Goal: Transaction & Acquisition: Purchase product/service

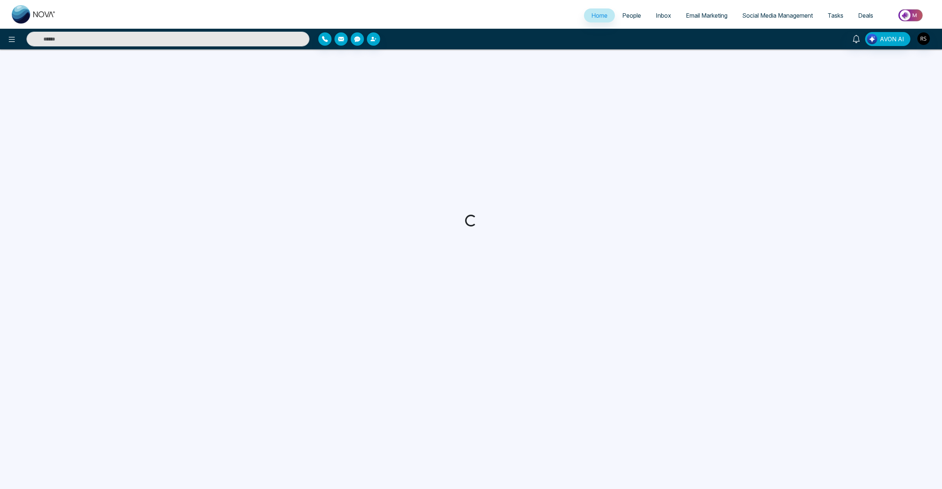
select select "*"
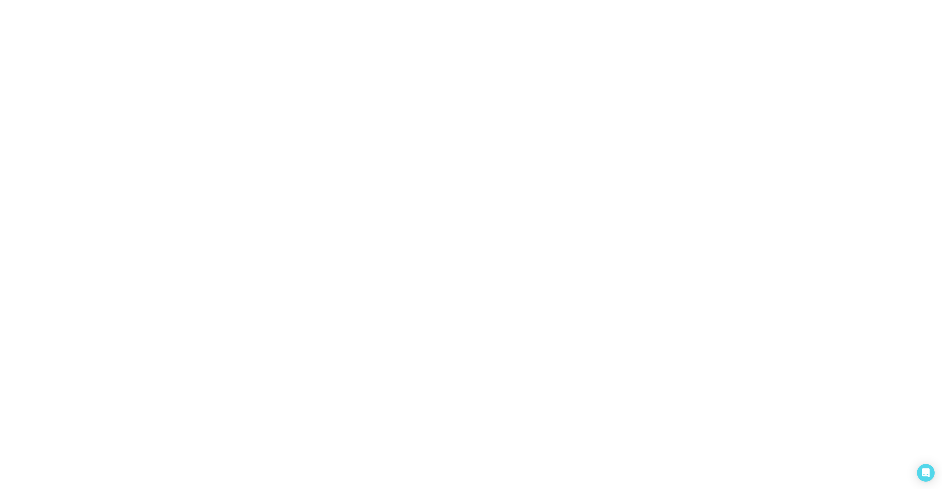
select select "*"
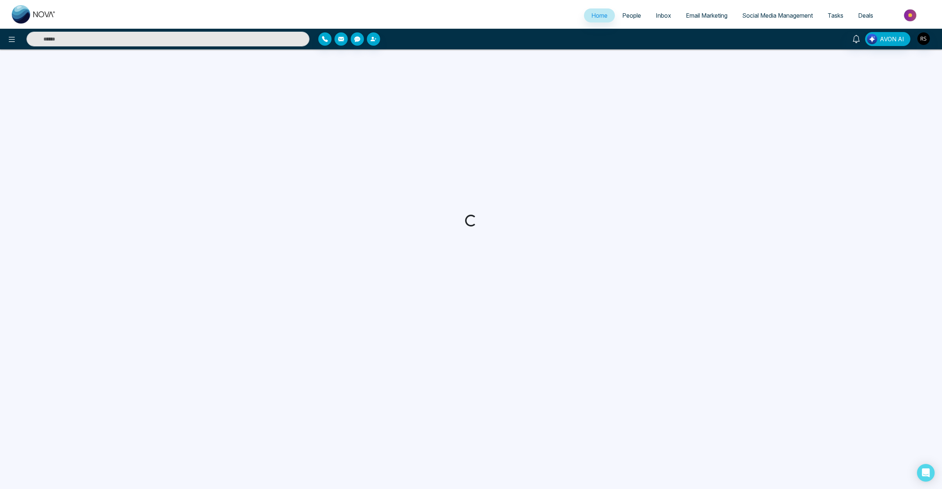
select select "*"
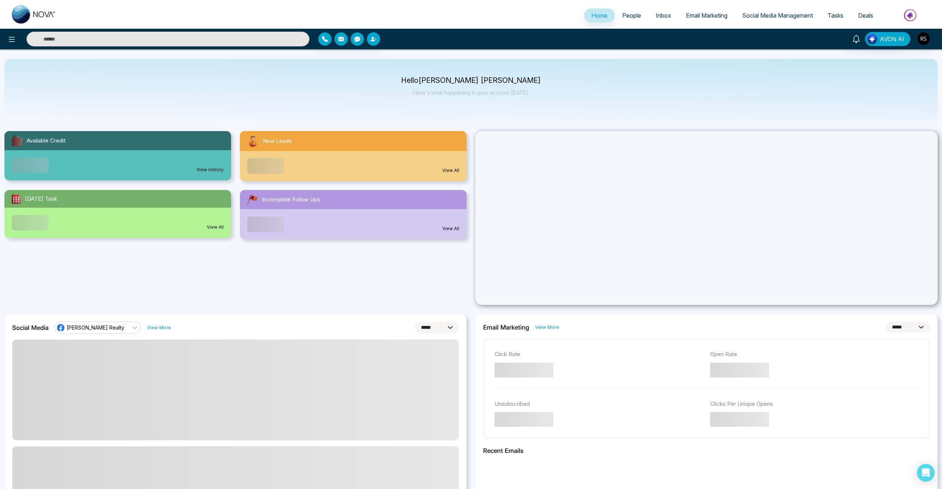
click at [897, 11] on img at bounding box center [910, 15] width 53 height 17
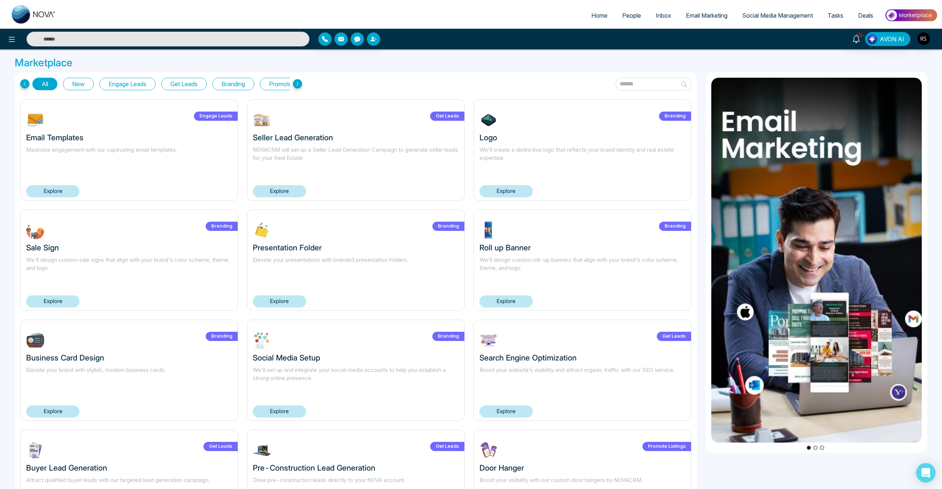
click at [929, 474] on icon "Open Intercom Messenger" at bounding box center [926, 473] width 8 height 10
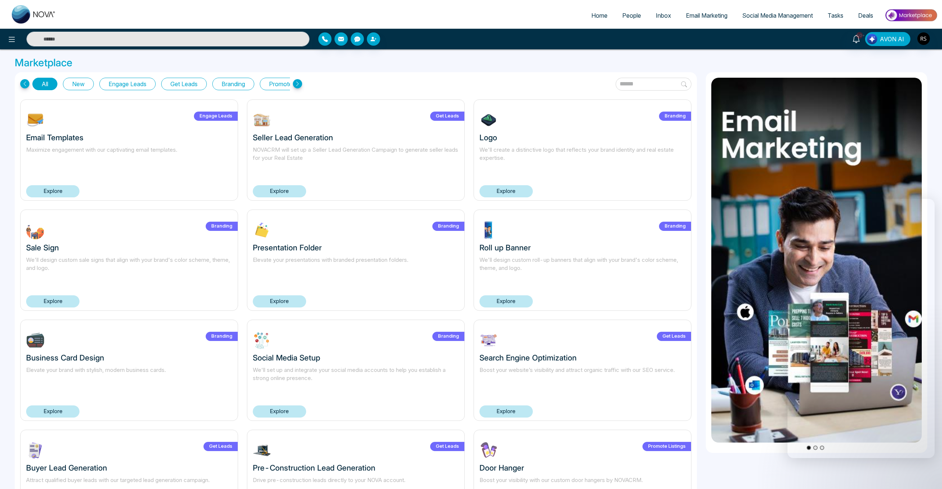
click at [902, 29] on div "10+ AVON AI" at bounding box center [471, 39] width 942 height 21
click at [897, 37] on span "AVON AI" at bounding box center [892, 39] width 24 height 9
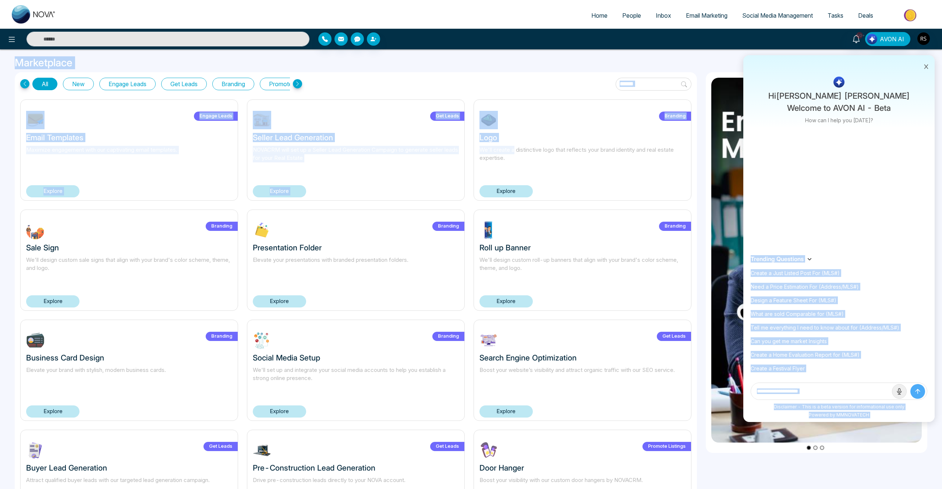
drag, startPoint x: 821, startPoint y: 218, endPoint x: 778, endPoint y: 232, distance: 45.0
click at [515, 149] on div "Home People Inbox Email Marketing Social Media Management Tasks Deals 10+ Hi [P…" at bounding box center [471, 386] width 942 height 773
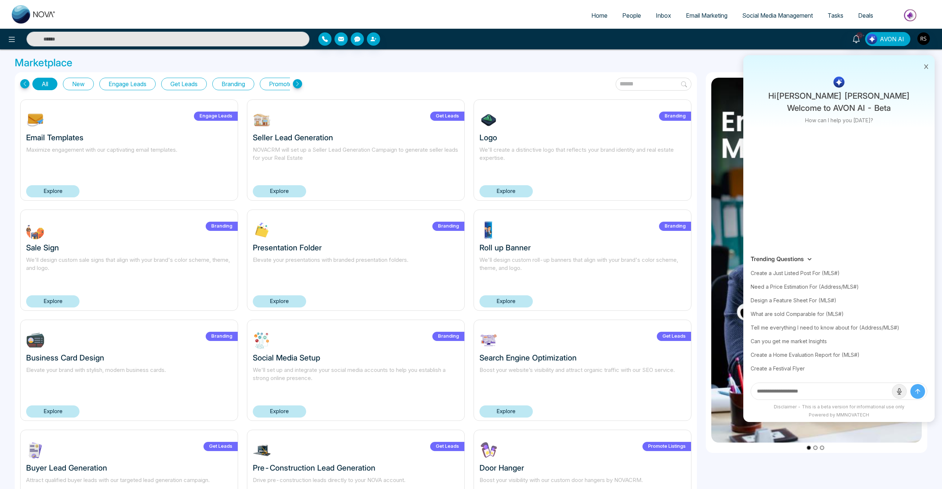
click at [854, 206] on div at bounding box center [838, 188] width 191 height 128
